Goal: Task Accomplishment & Management: Use online tool/utility

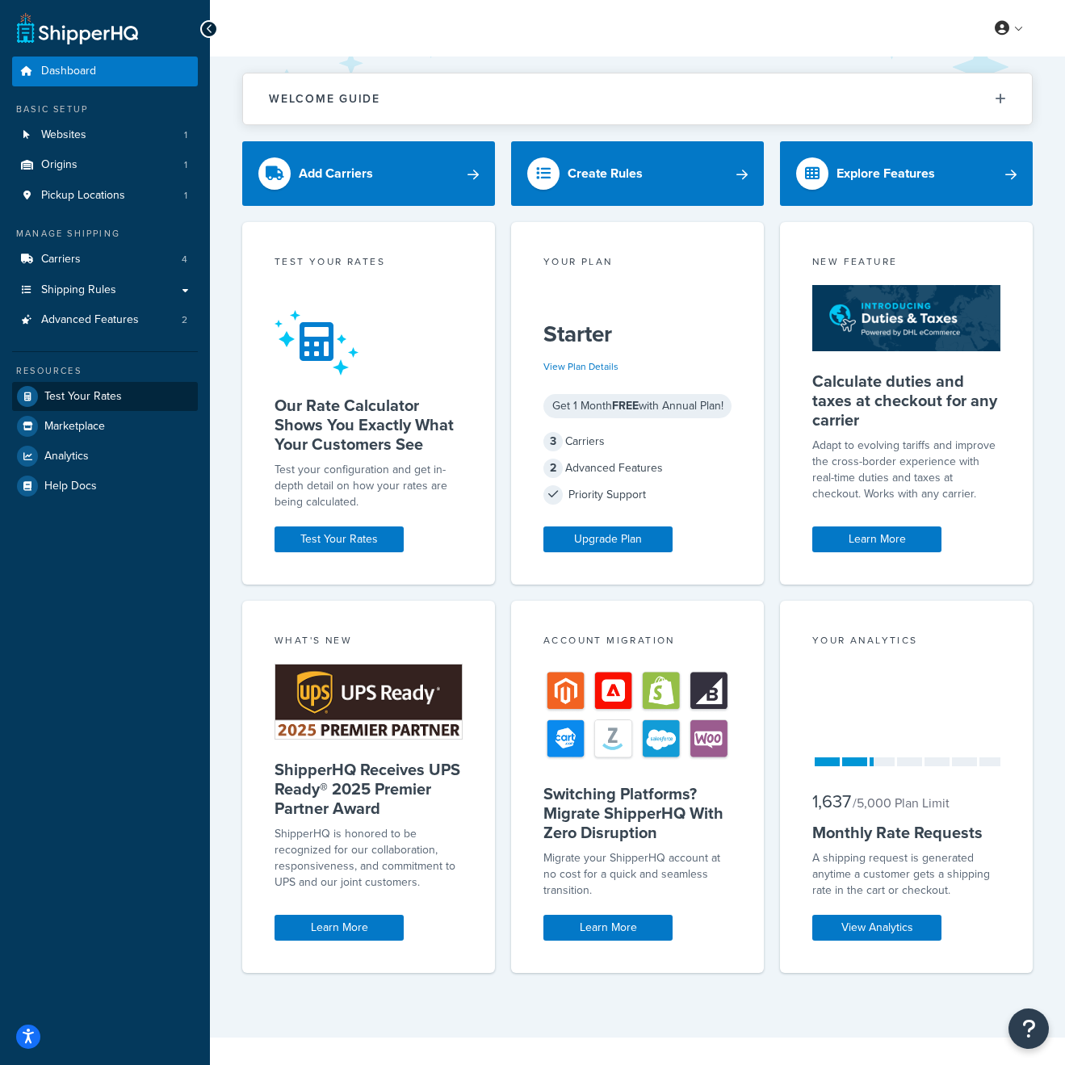
click at [129, 391] on link "Test Your Rates" at bounding box center [105, 396] width 186 height 29
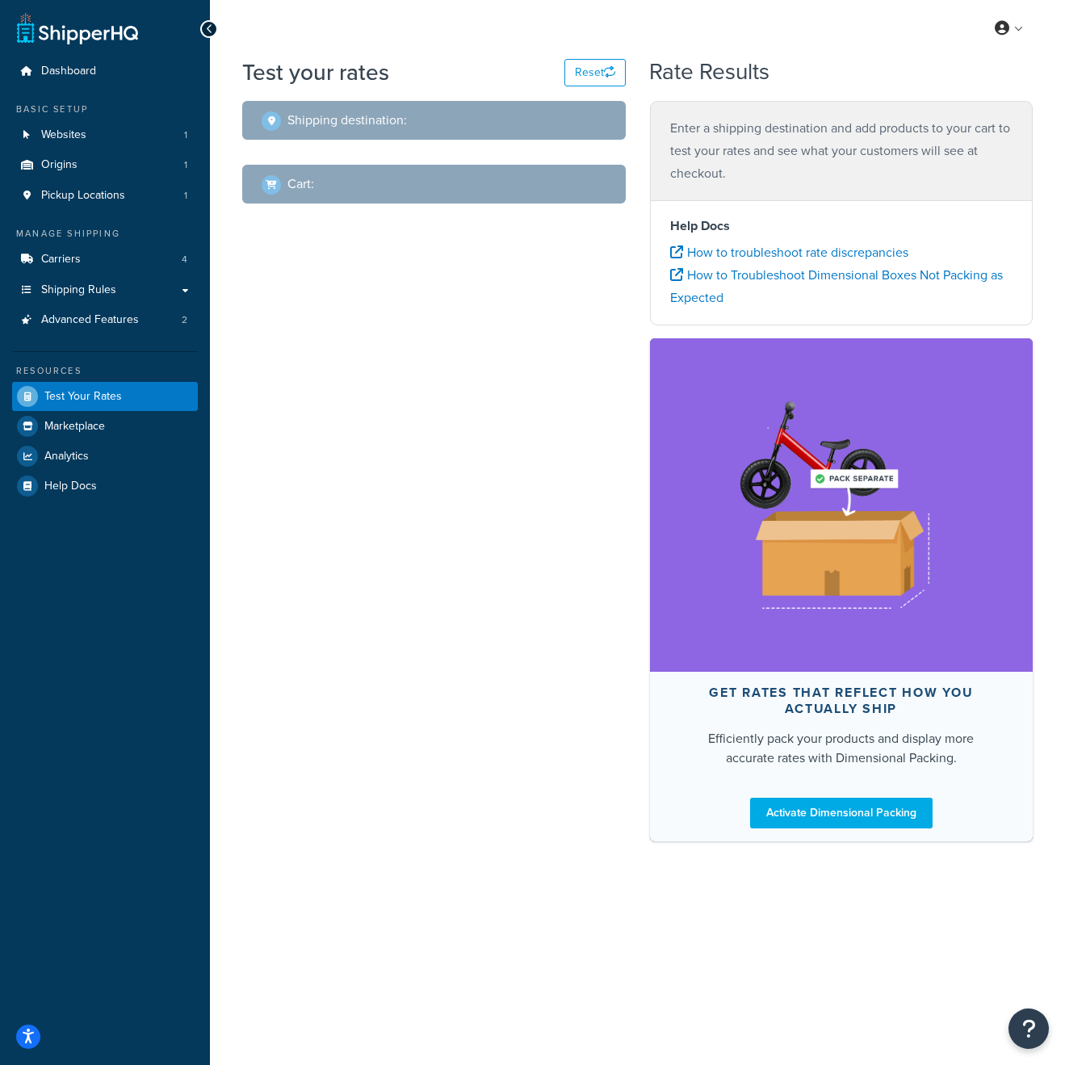
select select "[GEOGRAPHIC_DATA]"
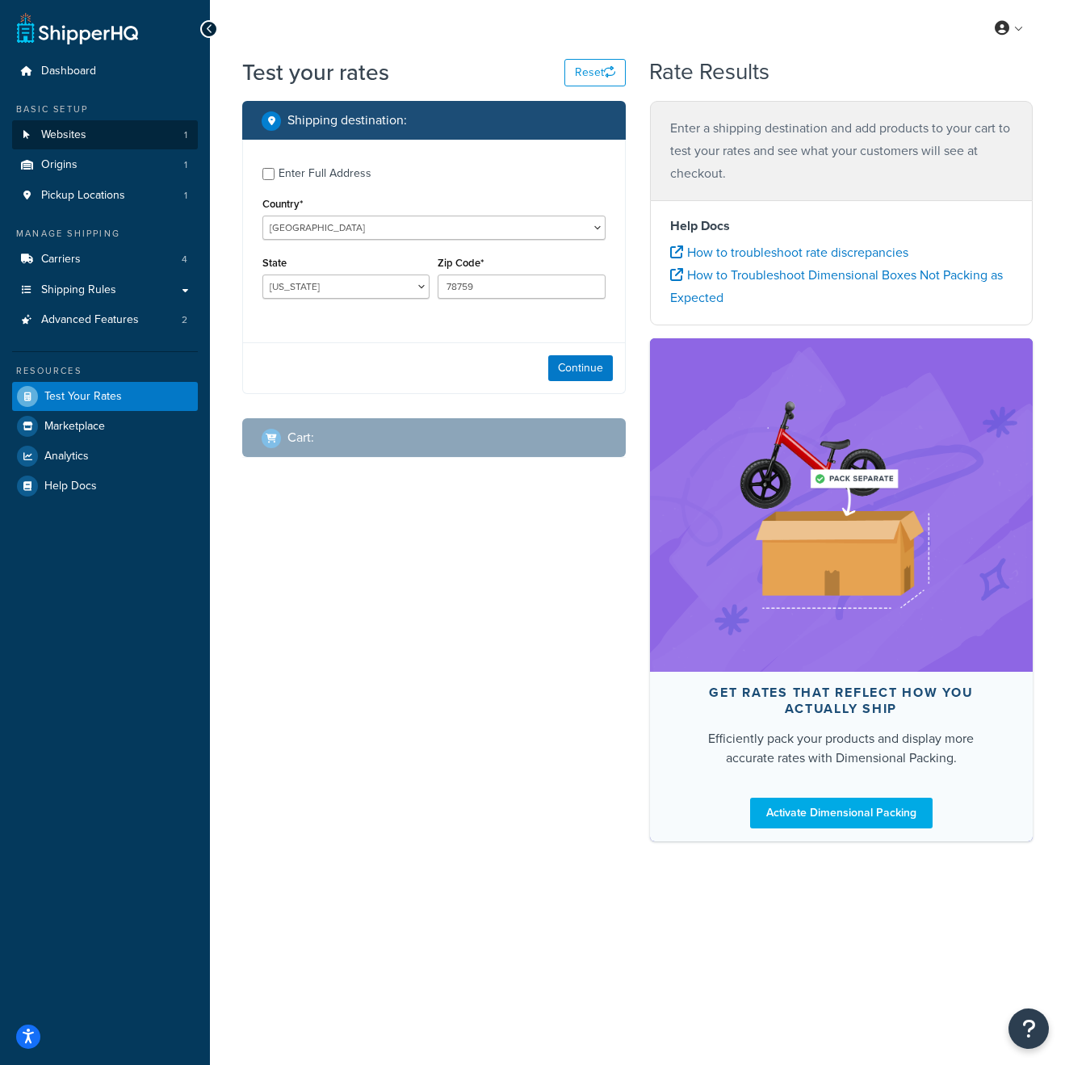
click at [75, 132] on span "Websites" at bounding box center [63, 135] width 45 height 14
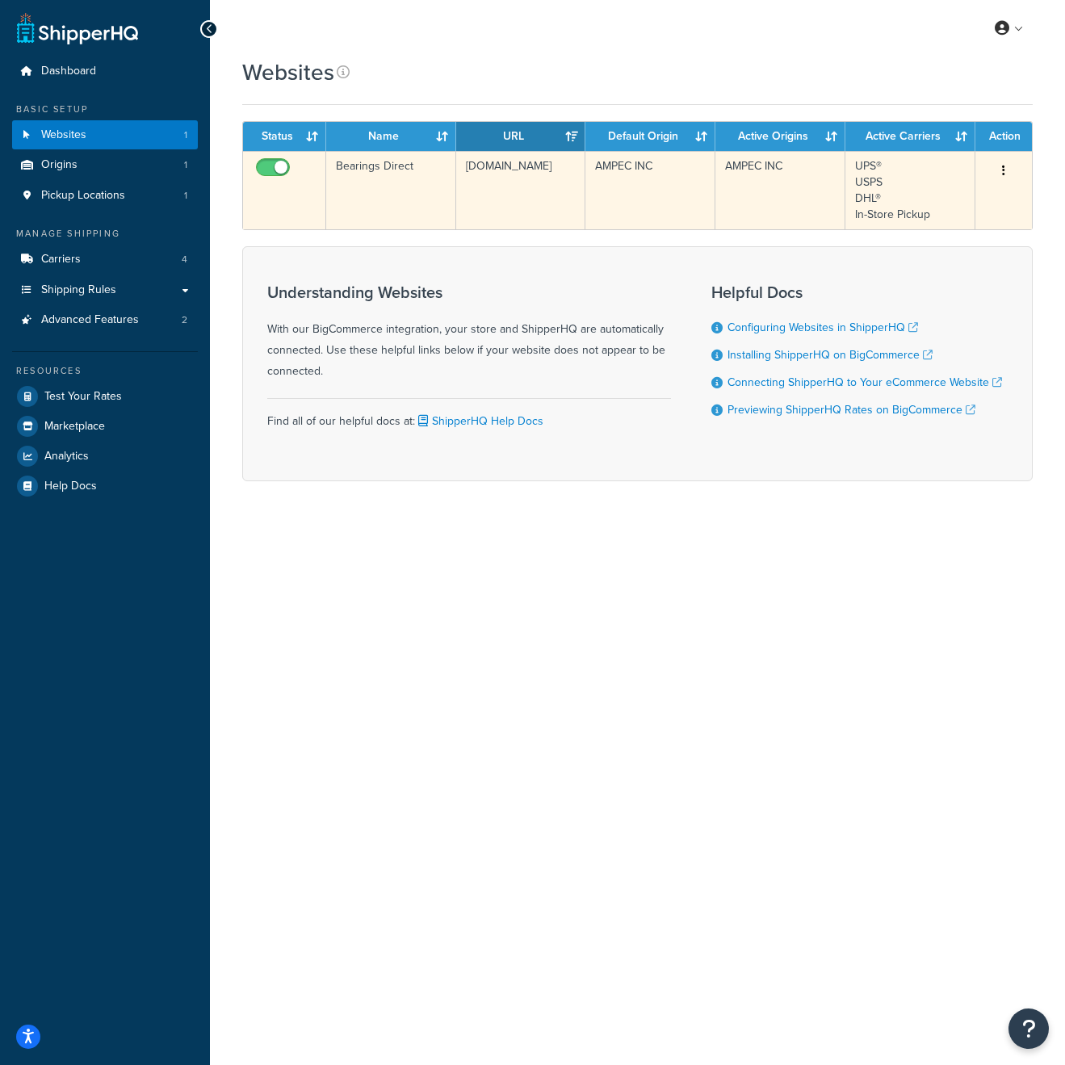
click at [997, 172] on button "button" at bounding box center [1003, 171] width 23 height 26
click at [998, 172] on button "button" at bounding box center [1003, 171] width 23 height 26
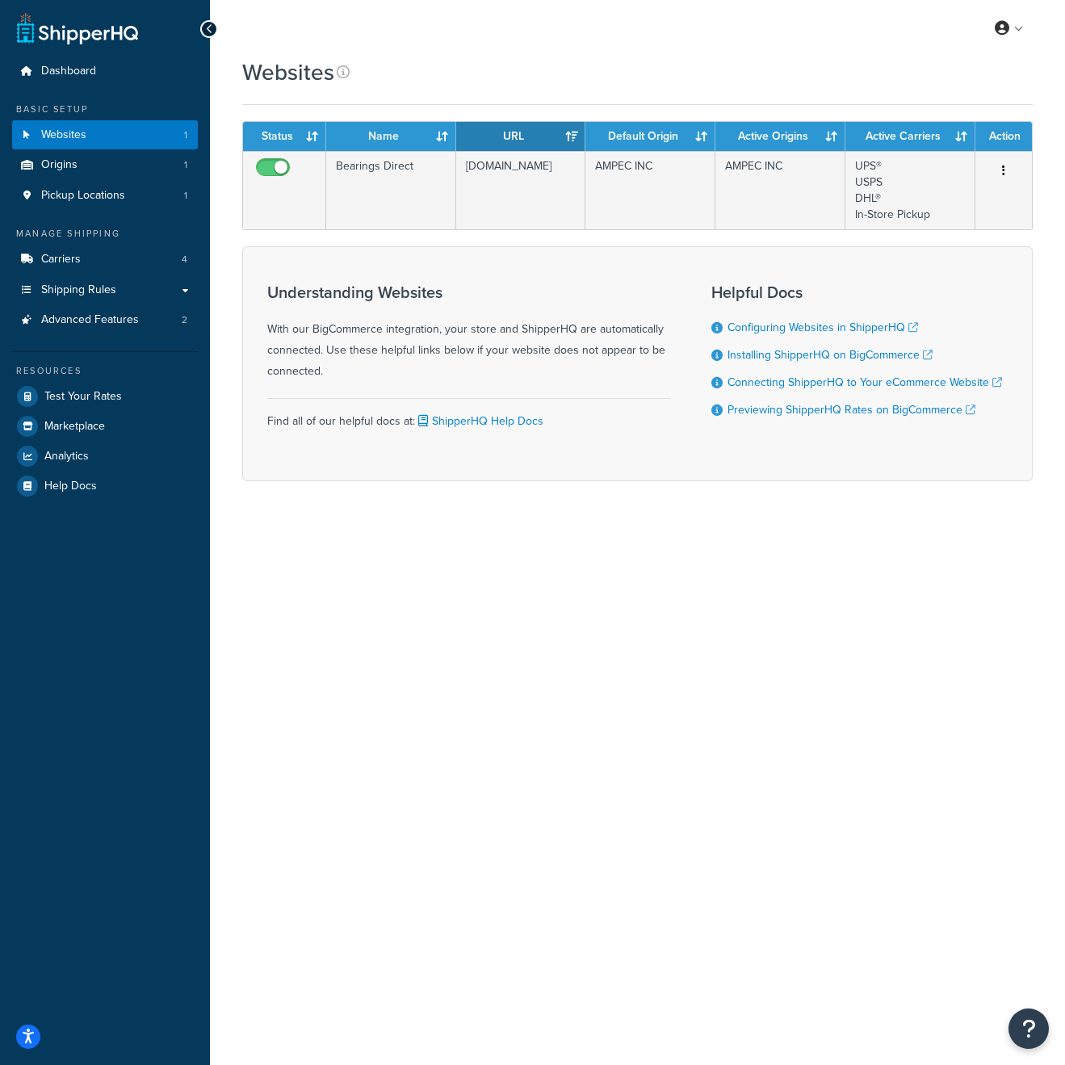
click at [92, 86] on ul "Dashboard Basic Setup Websites 1 Origins 1 Pickup Locations 1 Manage Shipping C…" at bounding box center [105, 279] width 186 height 444
click at [92, 73] on span "Dashboard" at bounding box center [68, 72] width 55 height 14
